Goal: Task Accomplishment & Management: Manage account settings

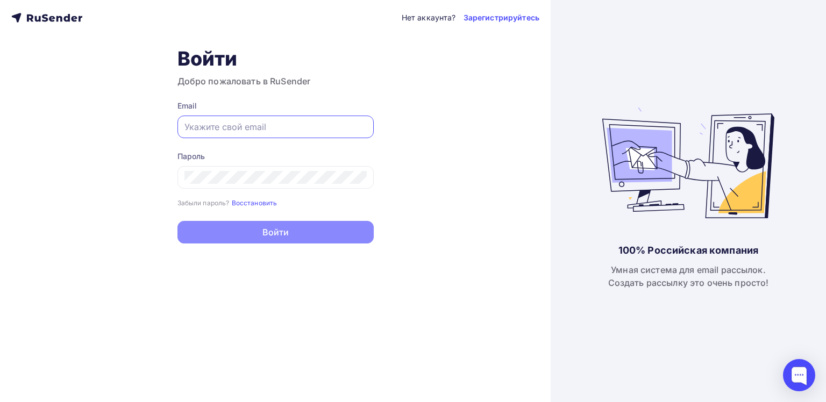
paste input "[EMAIL_ADDRESS][DOMAIN_NAME]"
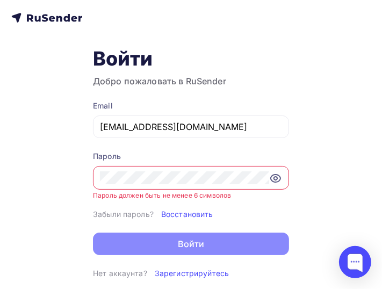
click at [279, 175] on icon at bounding box center [276, 179] width 10 height 8
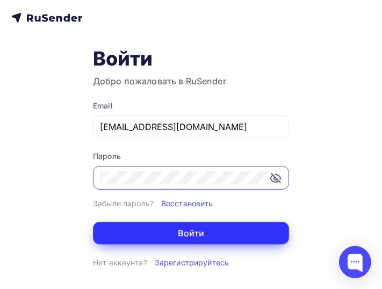
click at [207, 238] on button "Войти" at bounding box center [191, 233] width 196 height 23
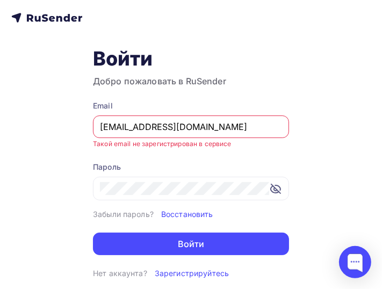
drag, startPoint x: 200, startPoint y: 125, endPoint x: 33, endPoint y: 120, distance: 167.7
click at [33, 120] on div "Нет аккаунта? Зарегистрируйтесь Войти Добро пожаловать в RuSender Email [EMAIL_…" at bounding box center [191, 144] width 382 height 289
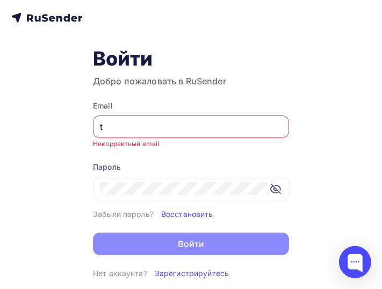
type input "[EMAIL_ADDRESS][DOMAIN_NAME]"
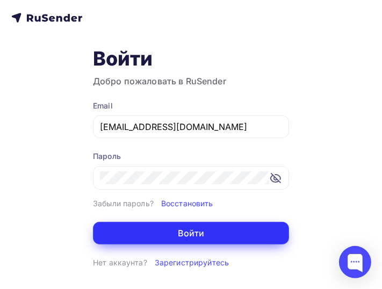
click at [173, 230] on button "Войти" at bounding box center [191, 233] width 196 height 23
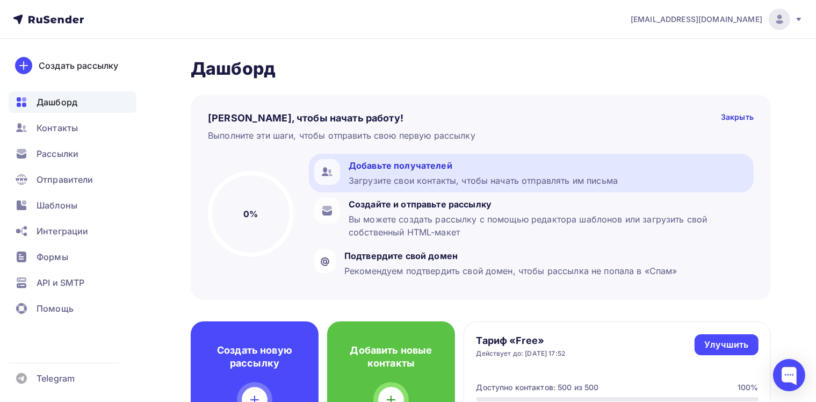
click at [400, 177] on div "Загрузите свои контакты, чтобы начать отправлять им письма" at bounding box center [483, 180] width 269 height 13
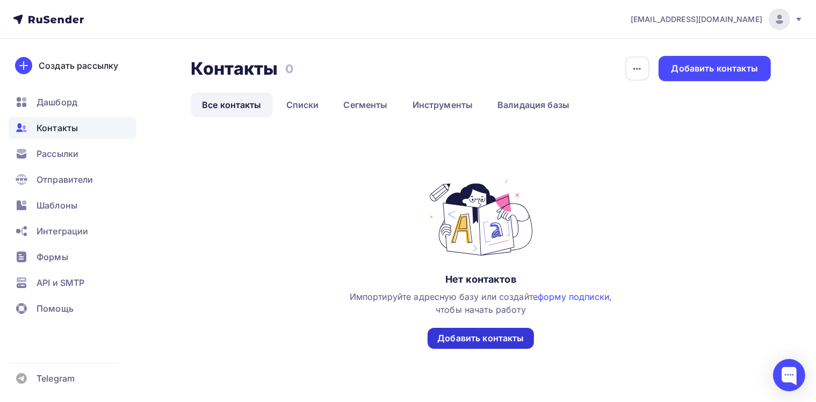
click at [455, 334] on div "Добавить контакты" at bounding box center [481, 338] width 87 height 12
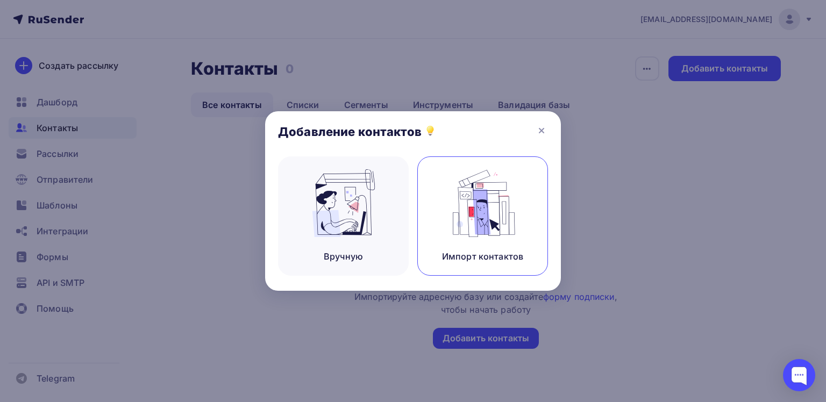
click at [486, 200] on img at bounding box center [483, 203] width 72 height 68
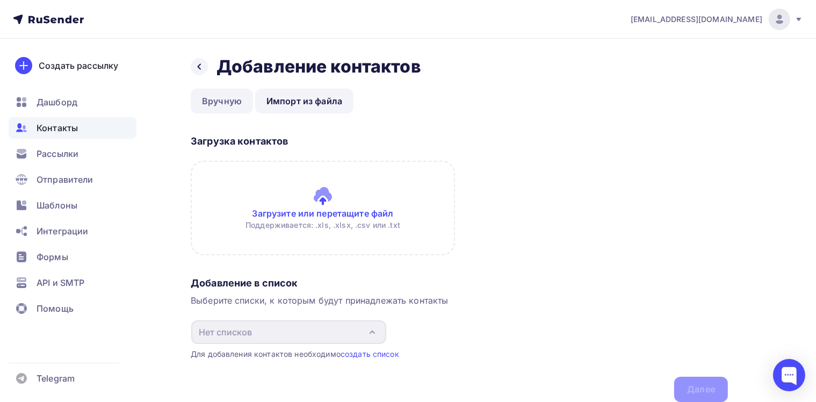
click at [224, 96] on link "Вручную" at bounding box center [222, 101] width 62 height 25
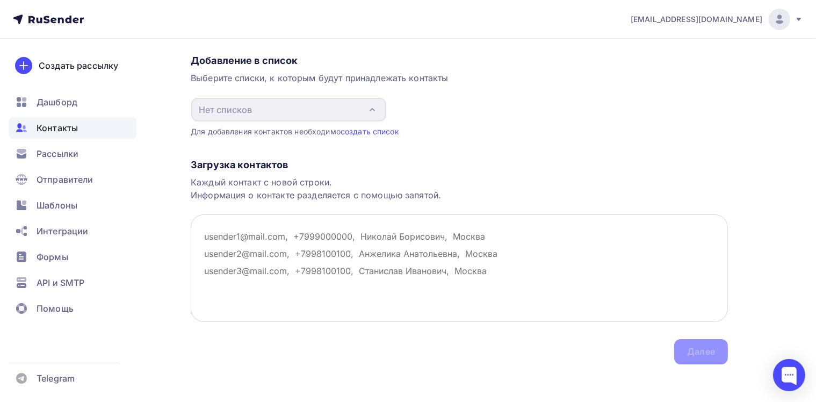
scroll to position [85, 0]
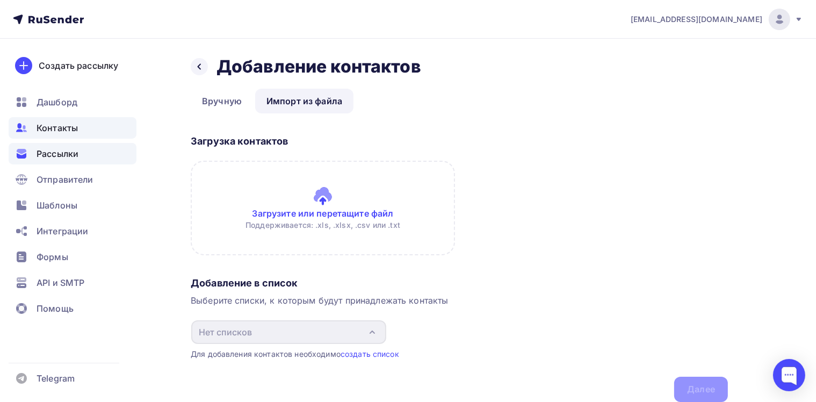
click at [98, 152] on div "Рассылки" at bounding box center [73, 153] width 128 height 21
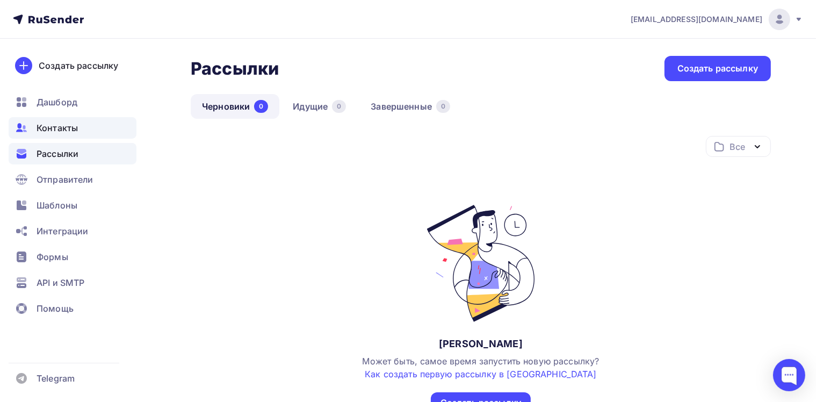
click at [78, 132] on div "Контакты" at bounding box center [73, 127] width 128 height 21
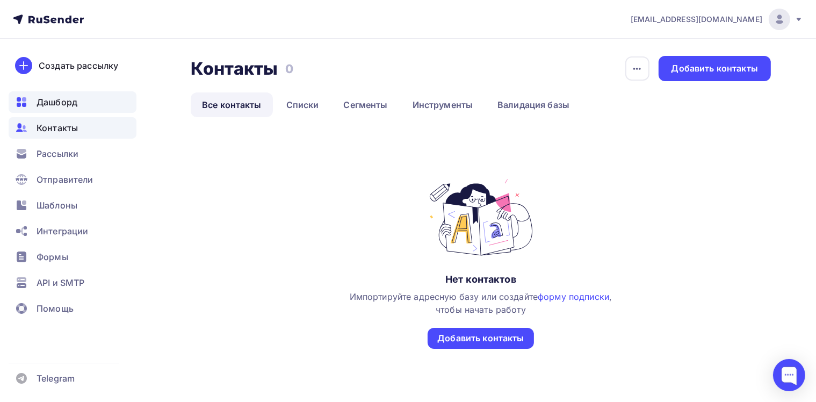
click at [62, 103] on span "Дашборд" at bounding box center [57, 102] width 41 height 13
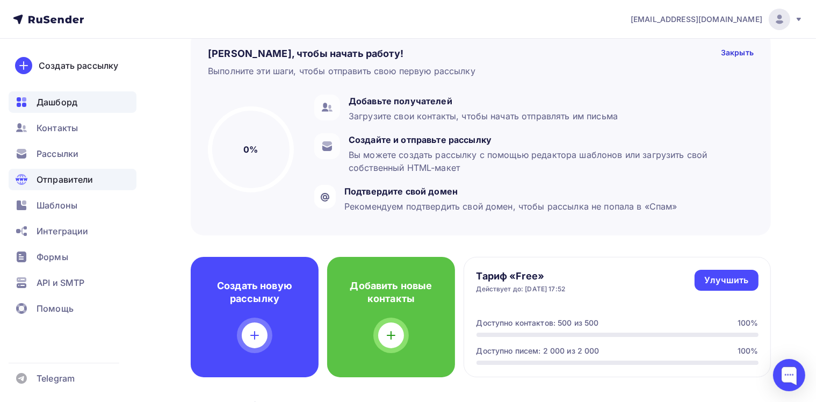
scroll to position [54, 0]
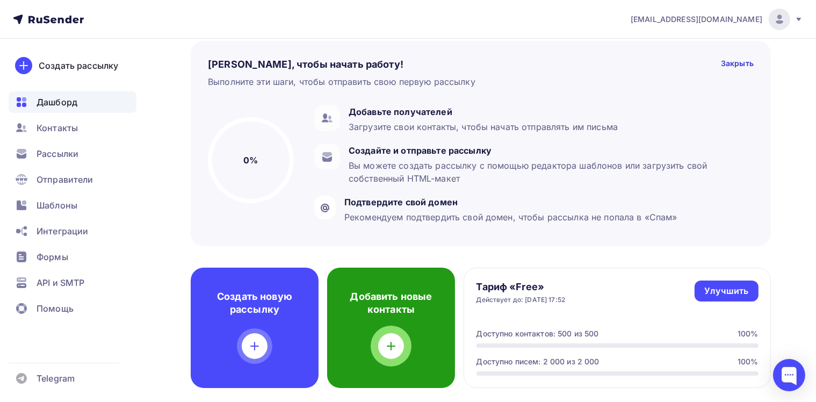
click at [378, 307] on h4 "Добавить новые контакты" at bounding box center [392, 303] width 94 height 26
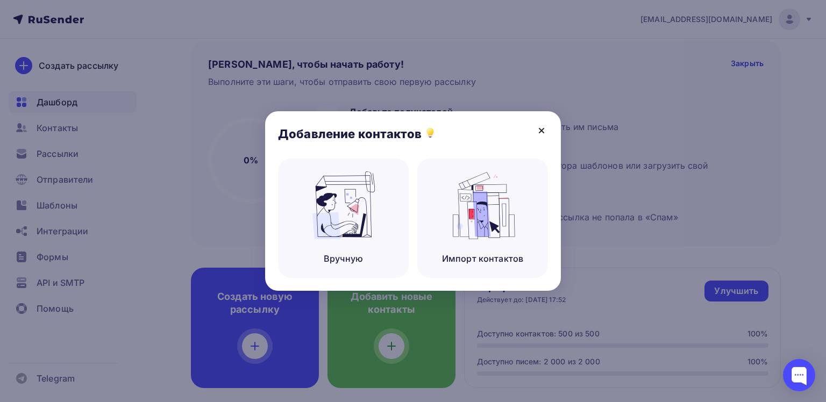
click at [539, 128] on icon at bounding box center [541, 130] width 4 height 4
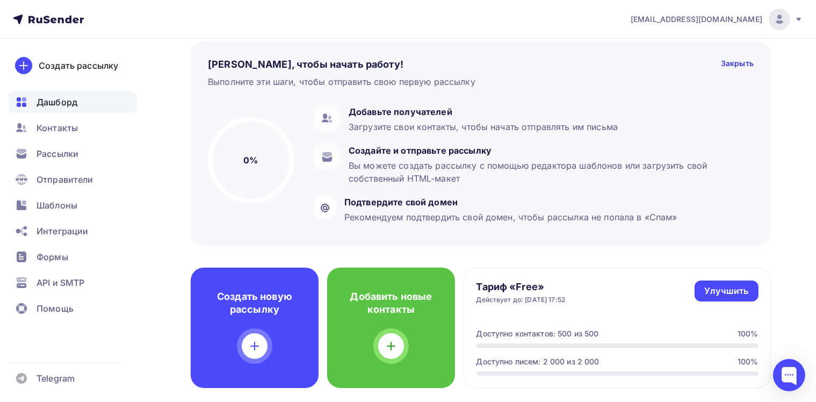
click at [93, 114] on ul "Дашборд Контакты Рассылки Отправители Шаблоны Интеграции Формы API и SMTP Помощь" at bounding box center [73, 208] width 128 height 234
click at [82, 126] on div "Контакты" at bounding box center [73, 127] width 128 height 21
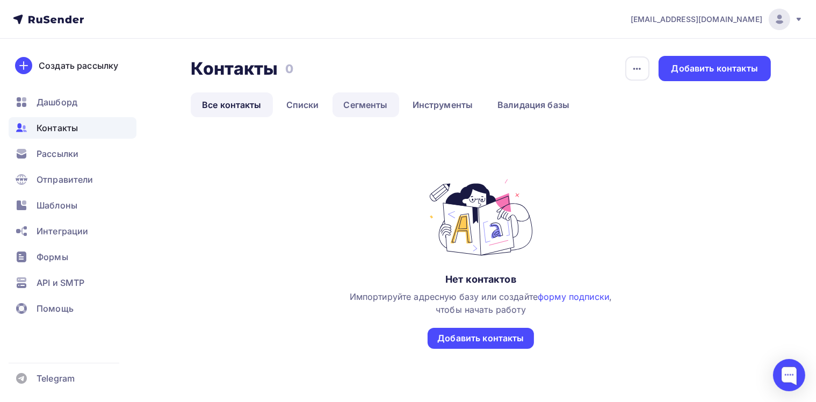
click at [369, 101] on link "Сегменты" at bounding box center [366, 104] width 67 height 25
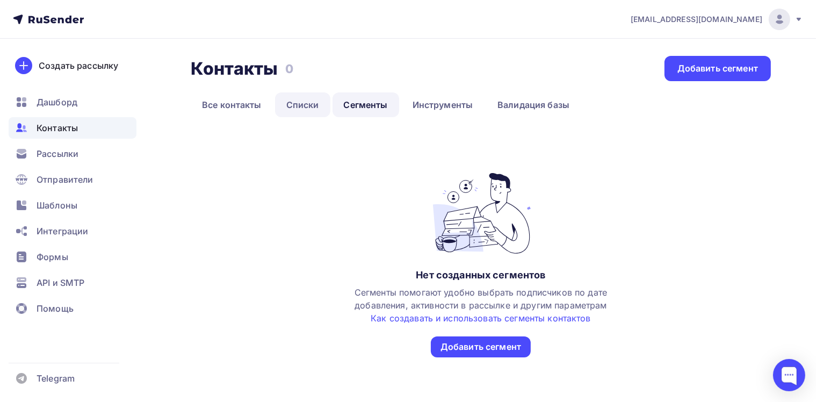
click at [306, 111] on link "Списки" at bounding box center [302, 104] width 55 height 25
